Goal: Transaction & Acquisition: Purchase product/service

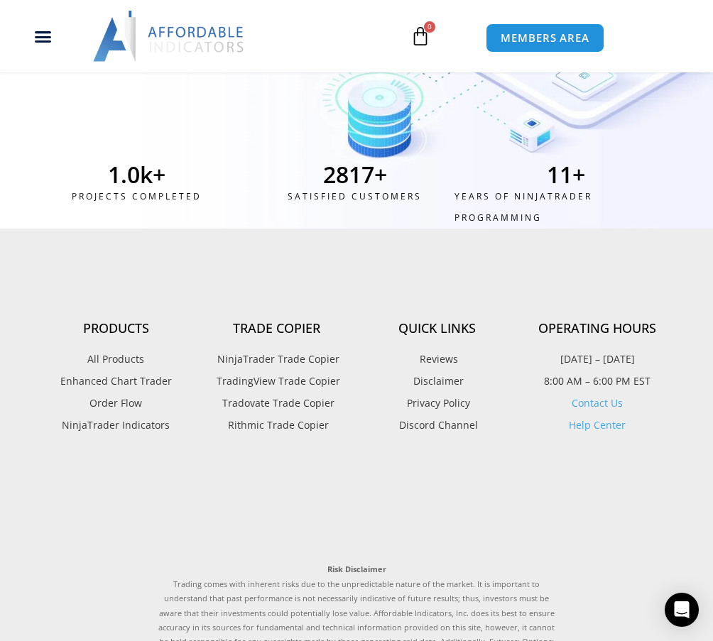
scroll to position [5256, 0]
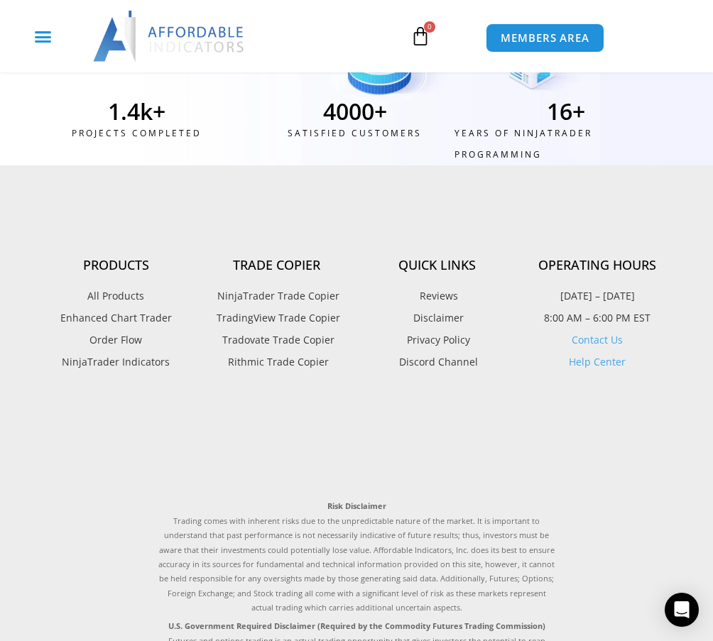
click at [48, 40] on icon "Menu Toggle" at bounding box center [43, 37] width 18 height 18
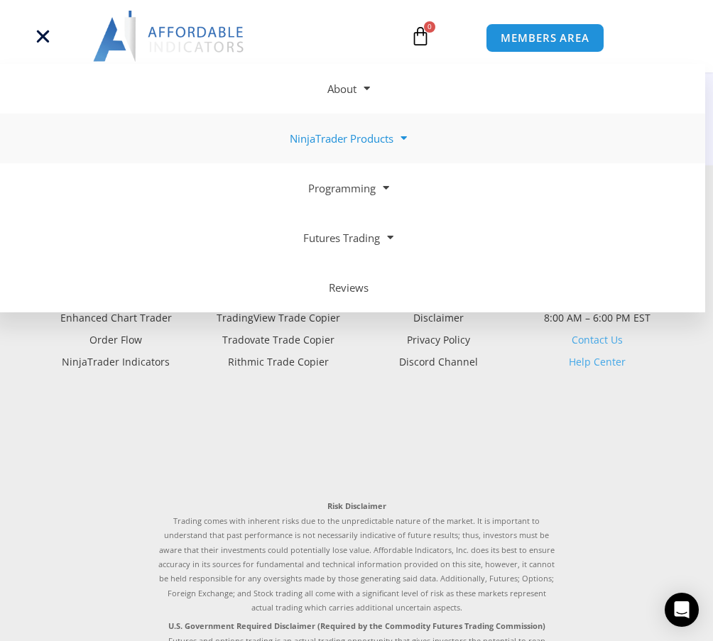
click at [330, 145] on link "NinjaTrader Products" at bounding box center [348, 139] width 713 height 50
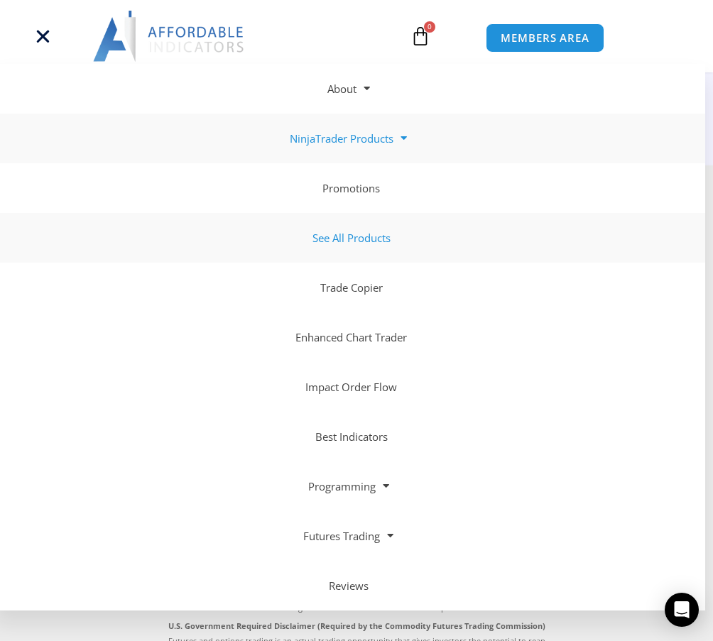
click at [354, 234] on link "See All Products" at bounding box center [348, 238] width 713 height 50
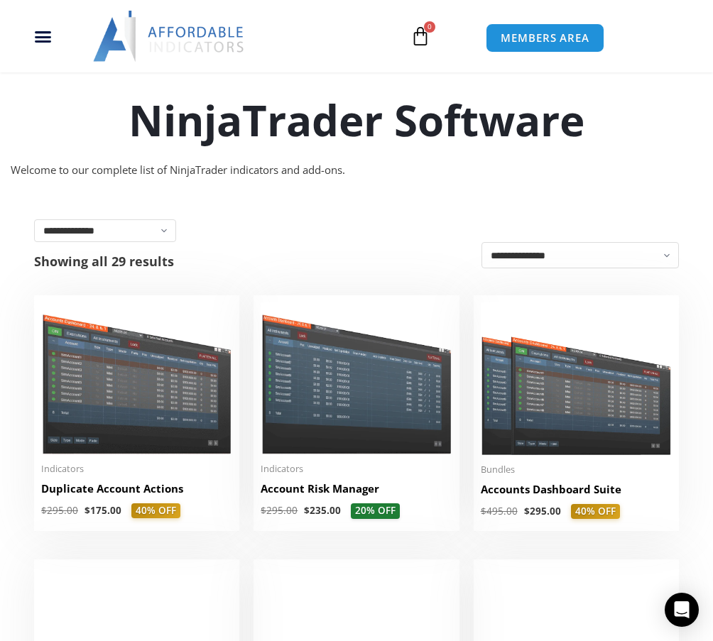
scroll to position [213, 0]
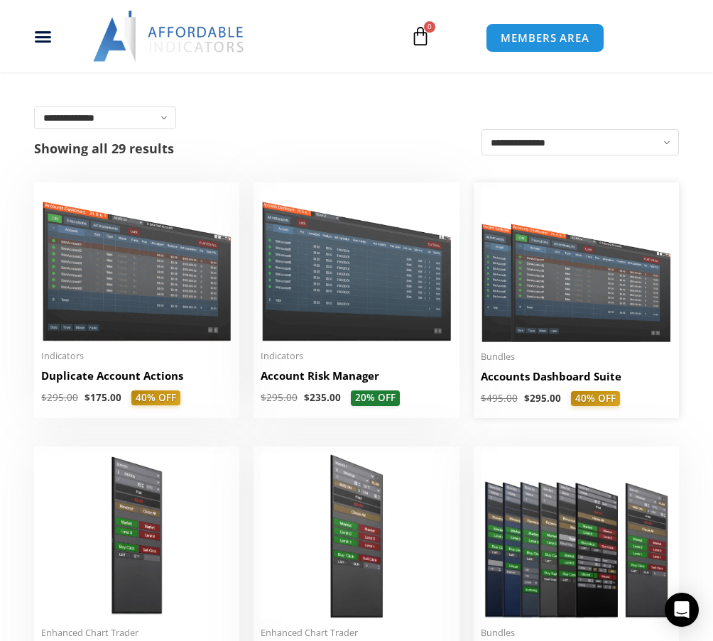
click at [577, 300] on img at bounding box center [576, 266] width 191 height 153
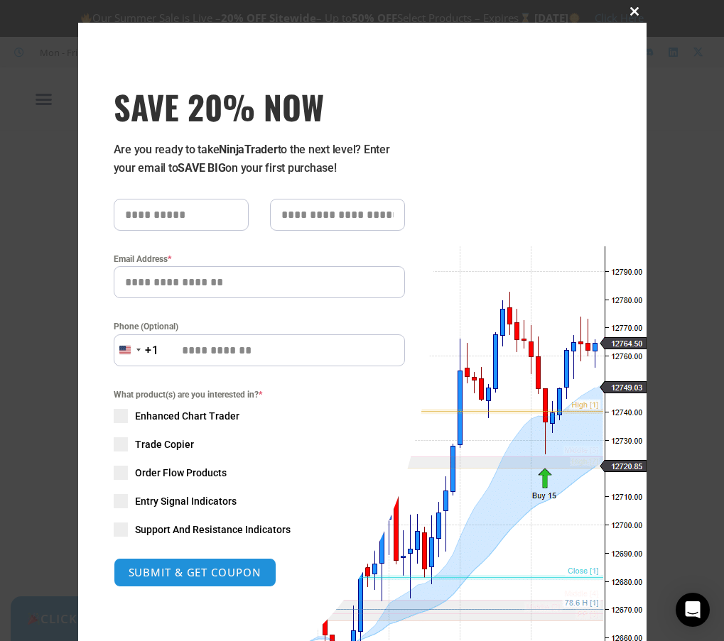
click at [629, 10] on span at bounding box center [635, 11] width 23 height 9
